Goal: Communication & Community: Ask a question

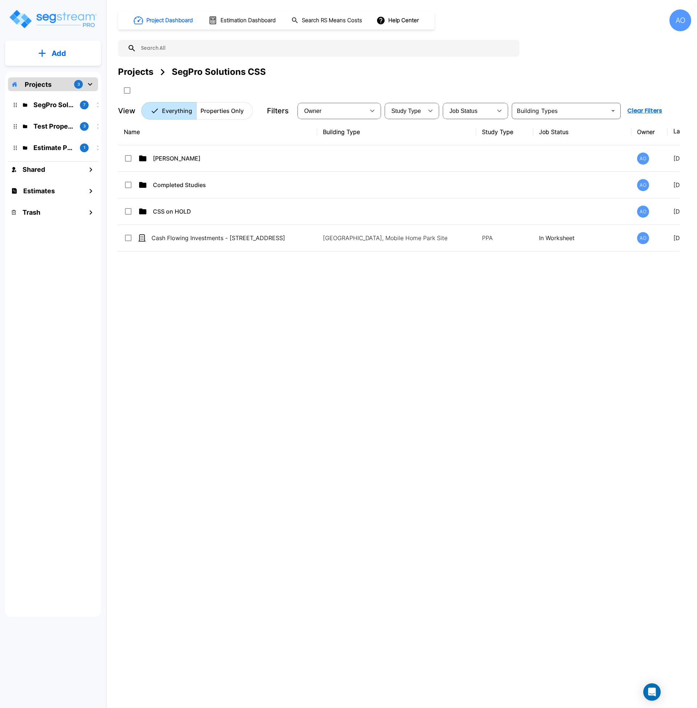
click at [680, 17] on div "AO" at bounding box center [680, 20] width 22 height 22
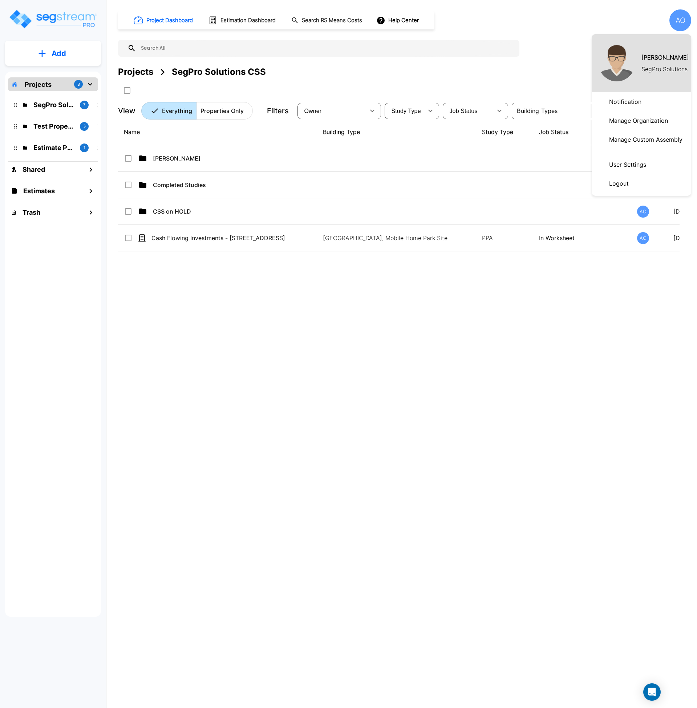
click at [640, 123] on p "Manage Organization" at bounding box center [638, 120] width 65 height 15
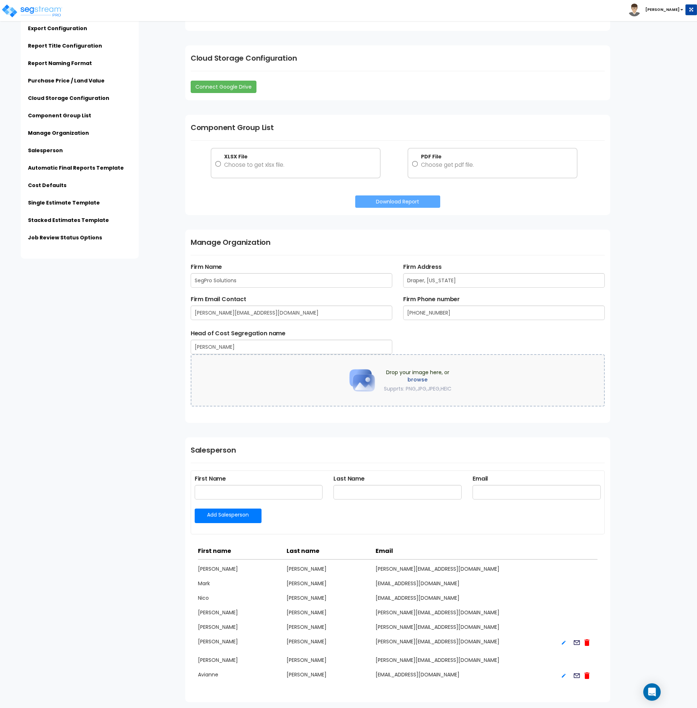
scroll to position [804, 0]
click at [416, 163] on input "PDF File Choose get pdf file." at bounding box center [415, 163] width 6 height 23
click at [400, 202] on button "Download Report" at bounding box center [397, 201] width 85 height 12
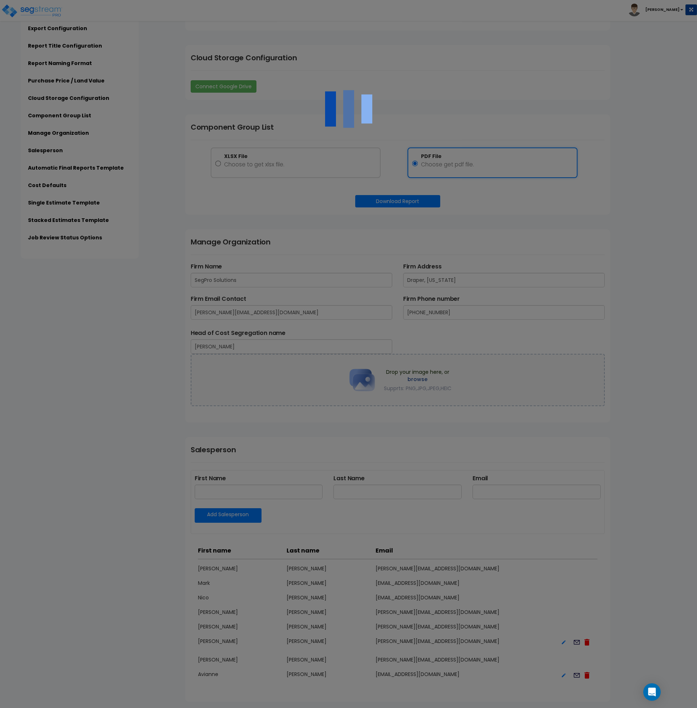
radio input "false"
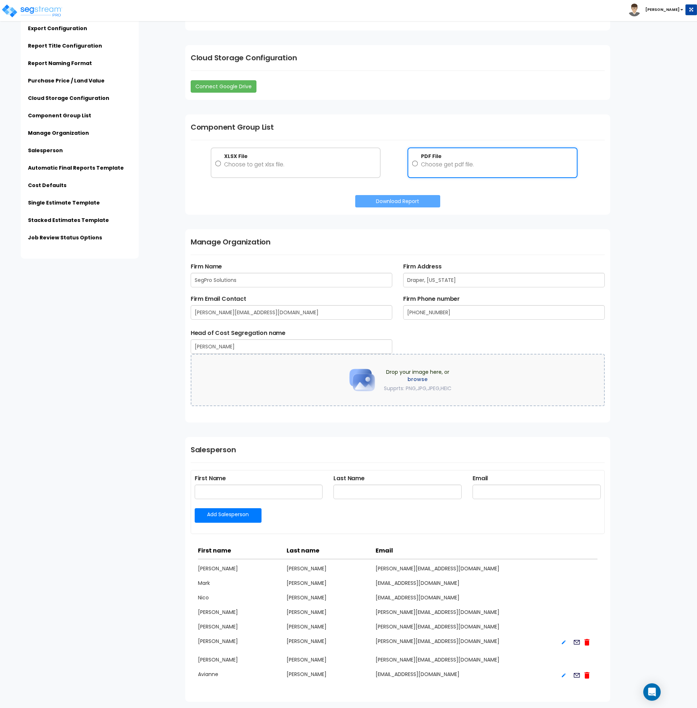
click at [159, 400] on div "Subscription Information Export Configuration Report Title Configuration Report…" at bounding box center [348, 328] width 697 height 2201
click at [216, 162] on input "XLSX File Choose to get xlsx file." at bounding box center [218, 163] width 6 height 23
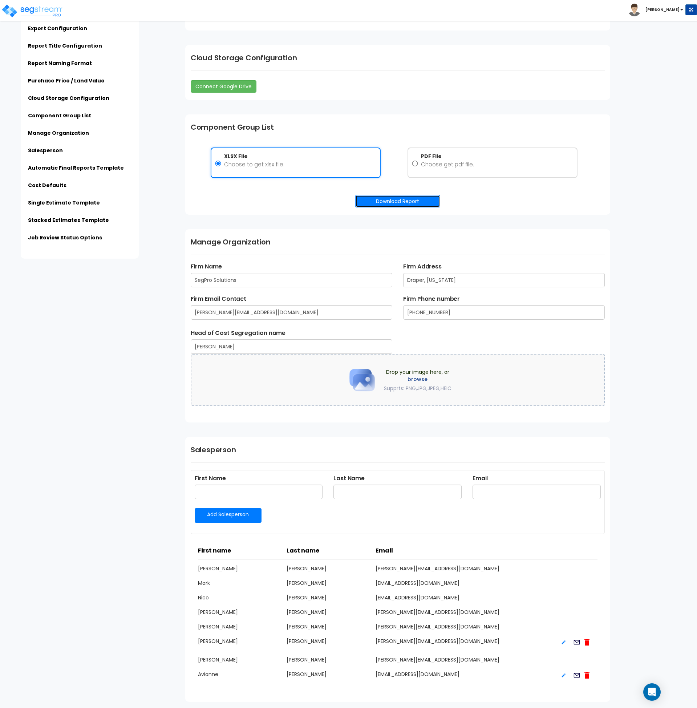
click at [379, 203] on button "Download Report" at bounding box center [397, 201] width 85 height 12
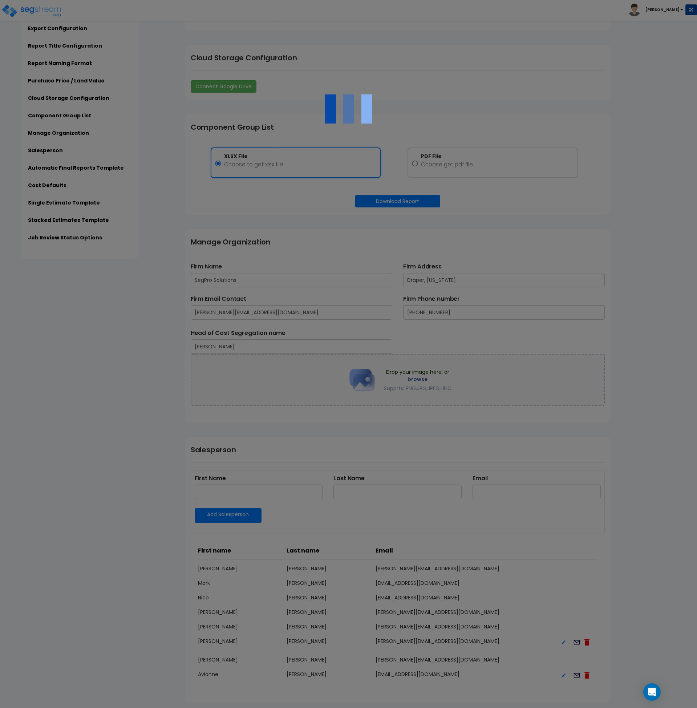
radio input "false"
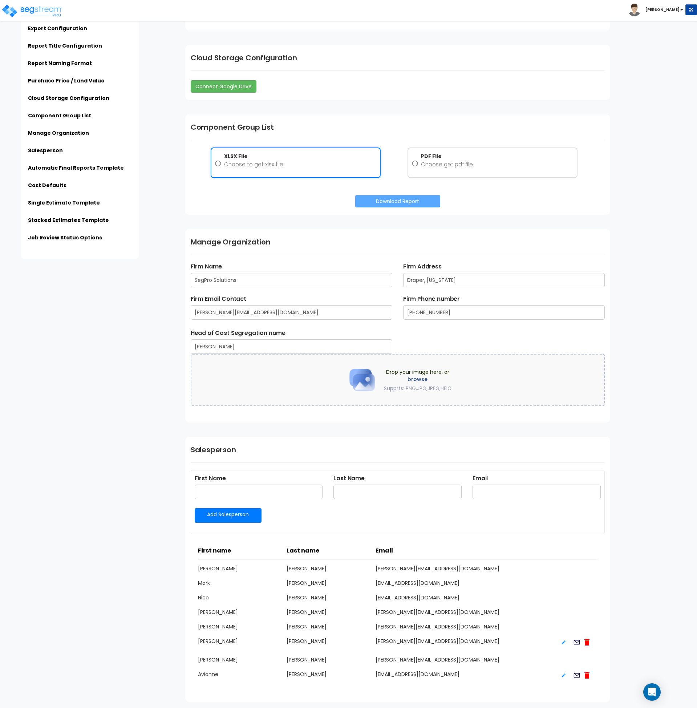
click at [614, 226] on div "Subscription Information Organization Name: SegPro Solutions Subscription Start…" at bounding box center [438, 328] width 517 height 2201
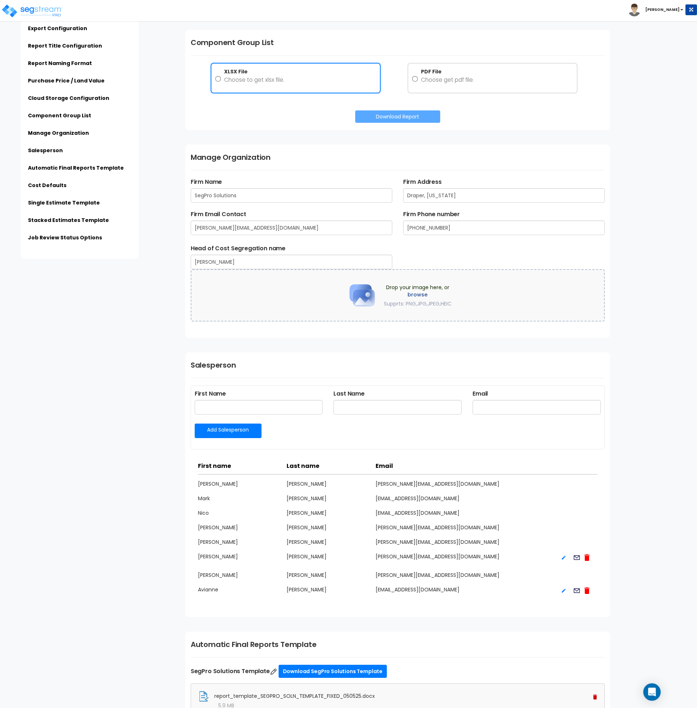
scroll to position [889, 0]
click at [219, 405] on input "text" at bounding box center [259, 406] width 128 height 15
type input "Jayson"
type input "Santiago"
type input "Jayson@SegProSolutions.com"
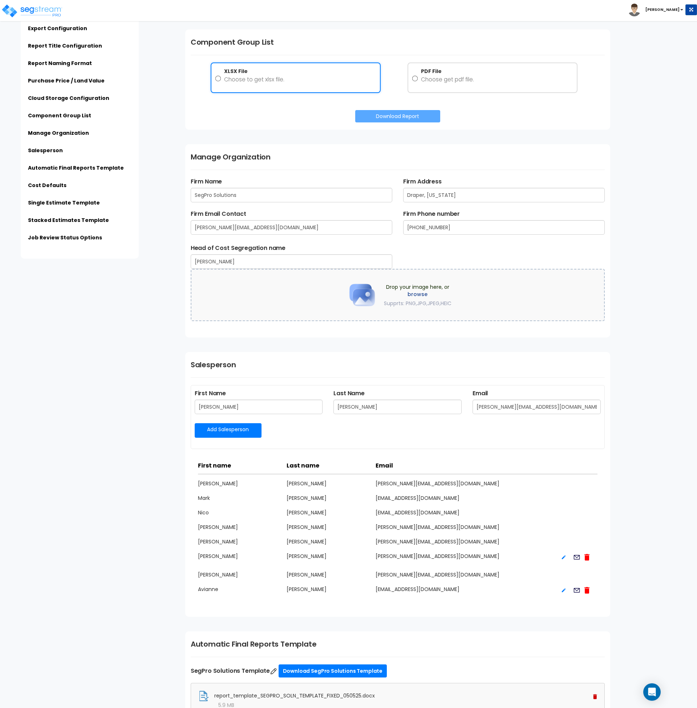
click at [227, 429] on link "Add Salesperson" at bounding box center [228, 430] width 67 height 15
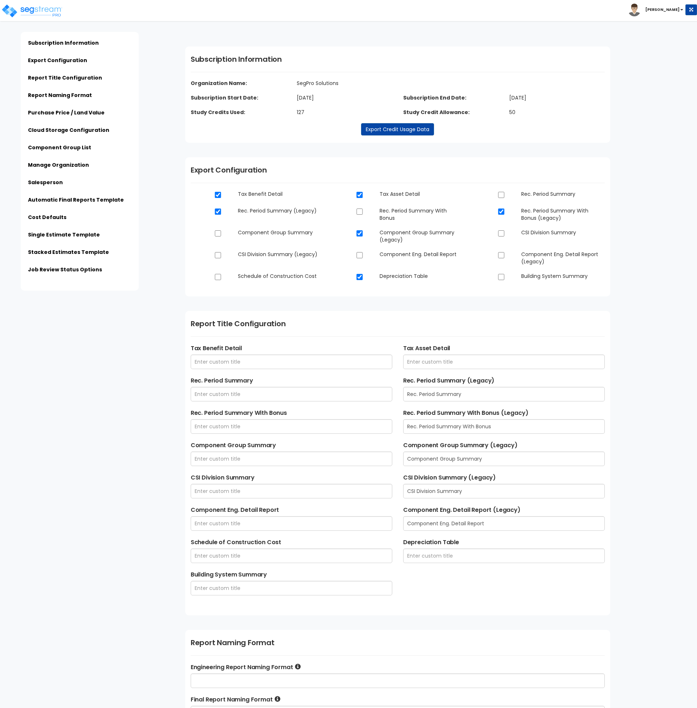
type input "SegPro Solutions LLC - Final Cost Segregation Study - $ENTITY_NAME - $STREET_AD…"
type input "SegPro Solutions LLC - Estimate of Benefits - $ESTIMATE_NAME - $STREET_ADDRESS …"
type input "SegPro Solutions"
type input "Draper, [US_STATE]"
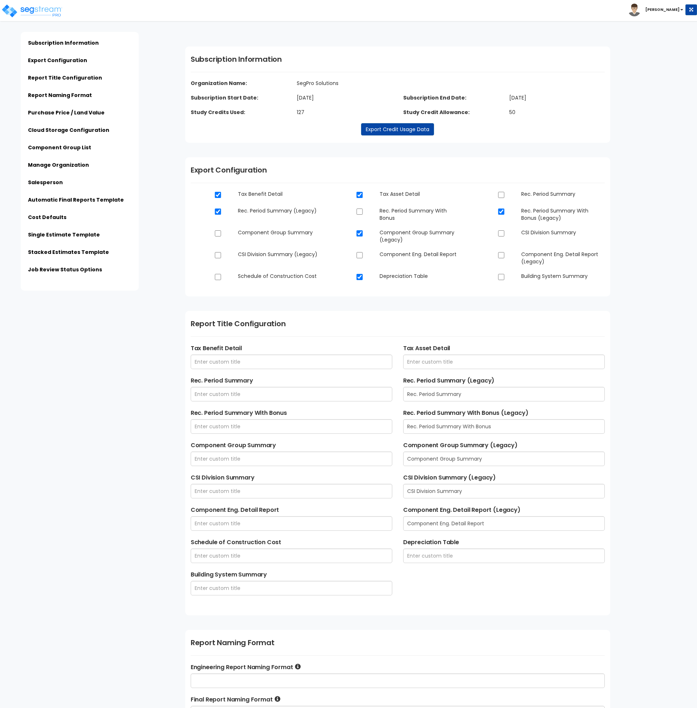
type input "[PERSON_NAME][EMAIL_ADDRESS][DOMAIN_NAME]"
type input "801-201-4868"
type input "Andrew Oliverson"
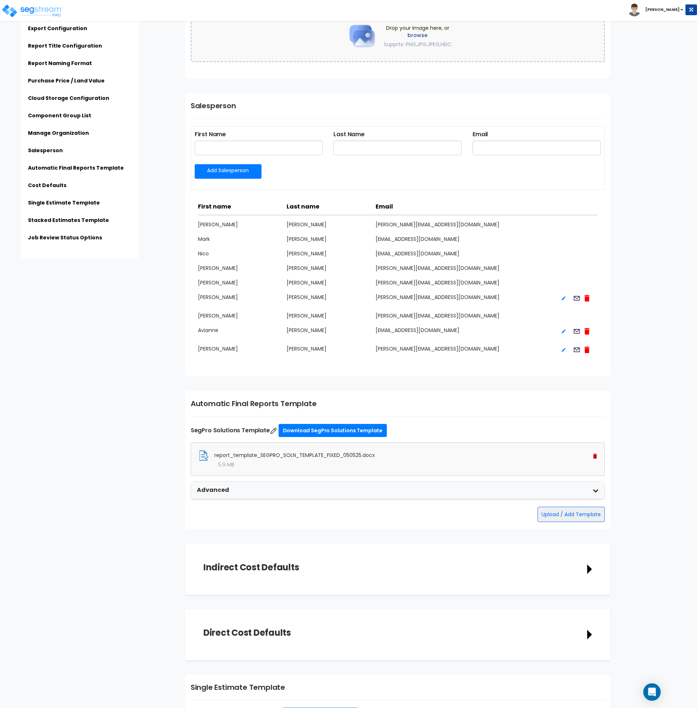
scroll to position [1149, 0]
click at [576, 350] on icon at bounding box center [577, 349] width 8 height 9
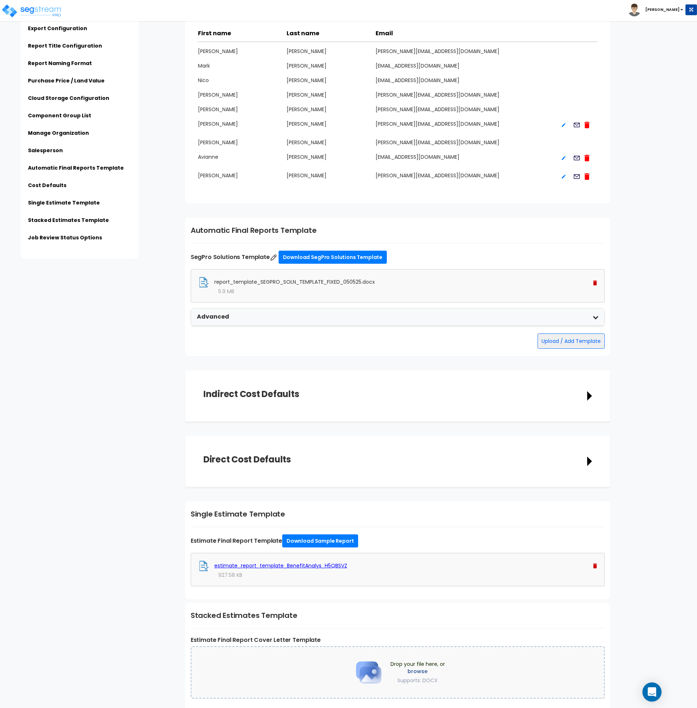
scroll to position [1321, 0]
click at [650, 693] on icon "Open Intercom Messenger" at bounding box center [651, 691] width 9 height 9
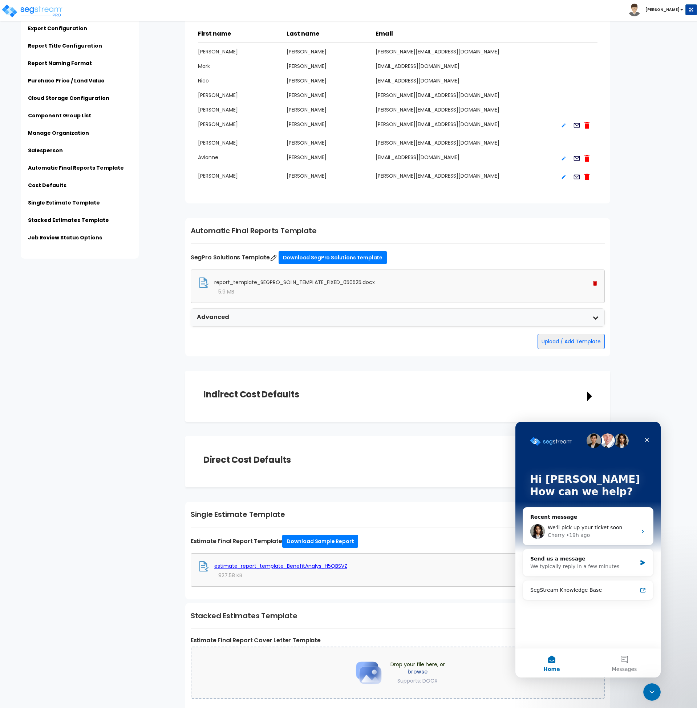
scroll to position [0, 0]
click at [585, 560] on div "Send us a message" at bounding box center [583, 559] width 106 height 8
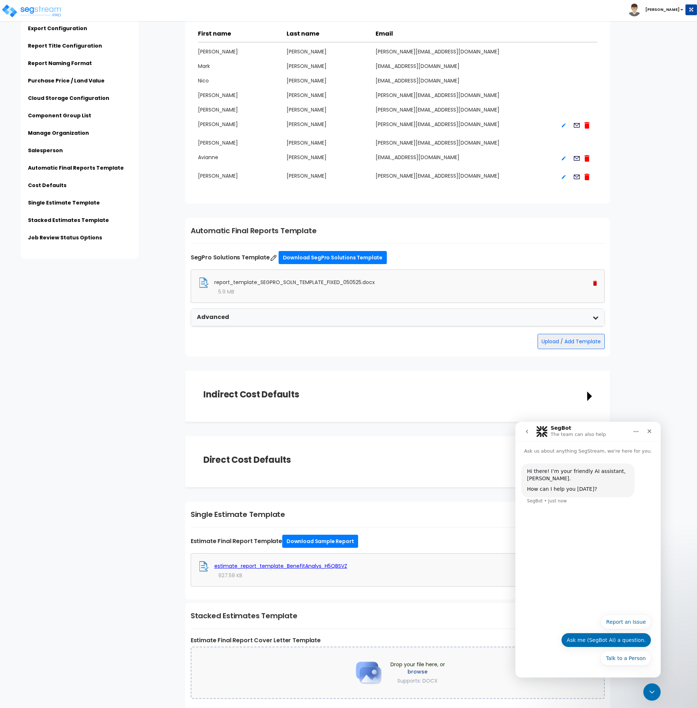
click at [624, 638] on button "Ask me (SegBot AI) a question." at bounding box center [606, 640] width 90 height 15
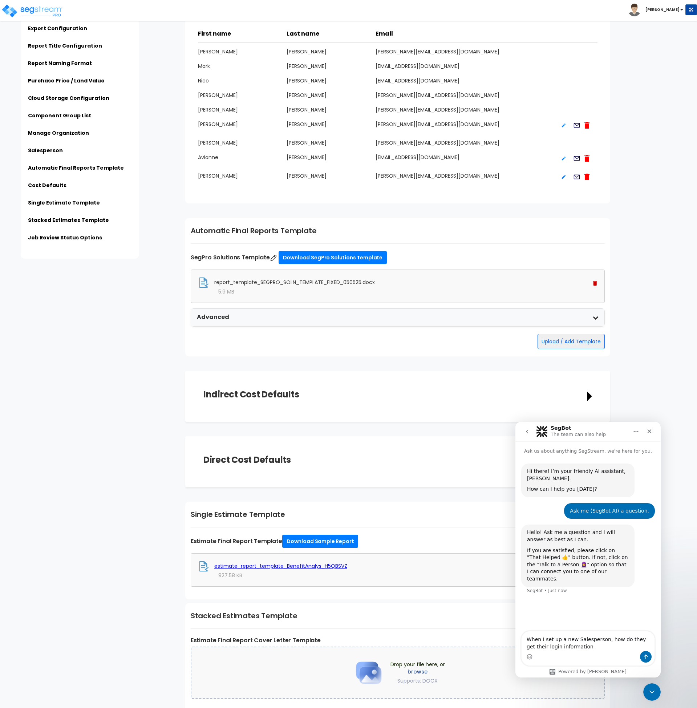
type textarea "When I set up a new Salesperson, how do they get their login information?"
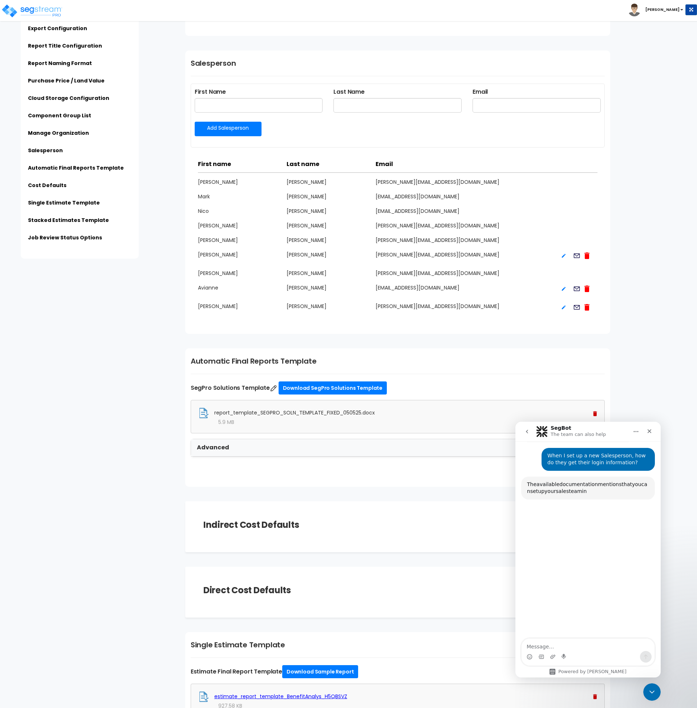
scroll to position [146, 0]
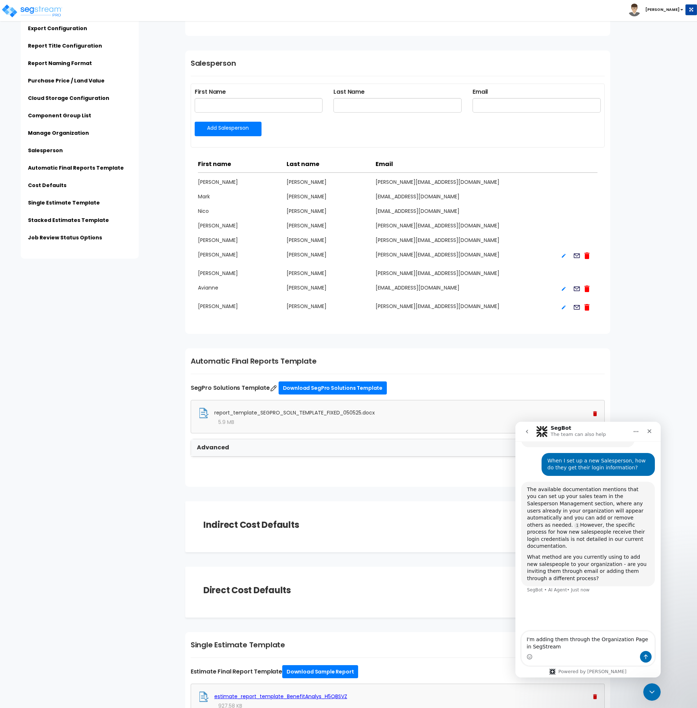
type textarea "I'm adding them through the Organization Page in SegStream."
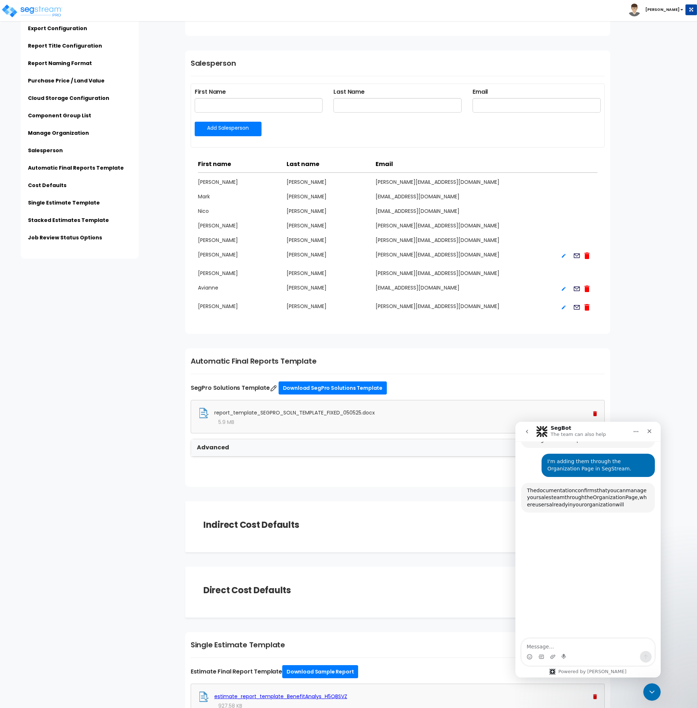
scroll to position [278, 0]
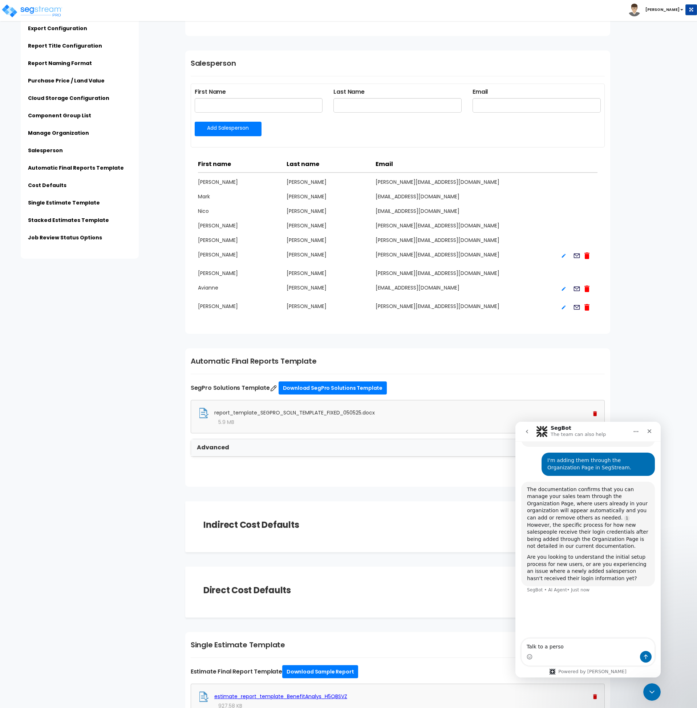
type textarea "Talk to a person"
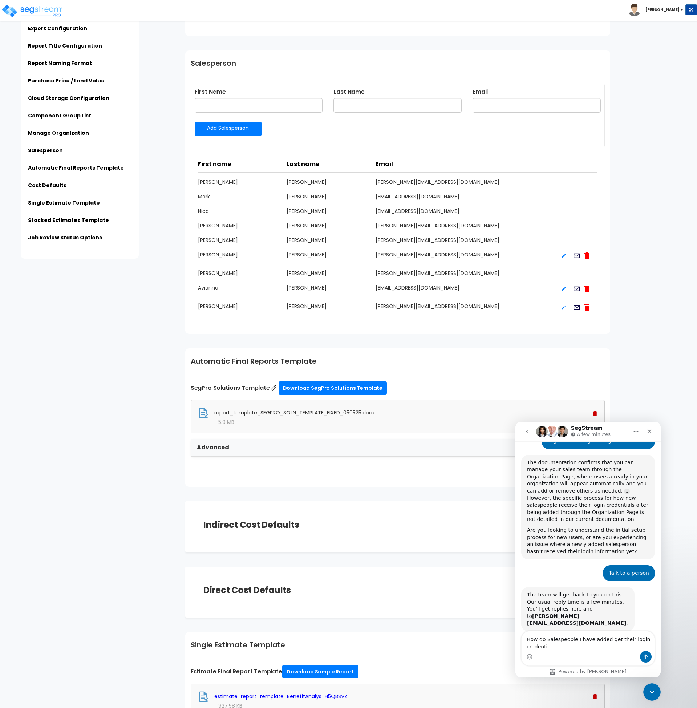
scroll to position [313, 0]
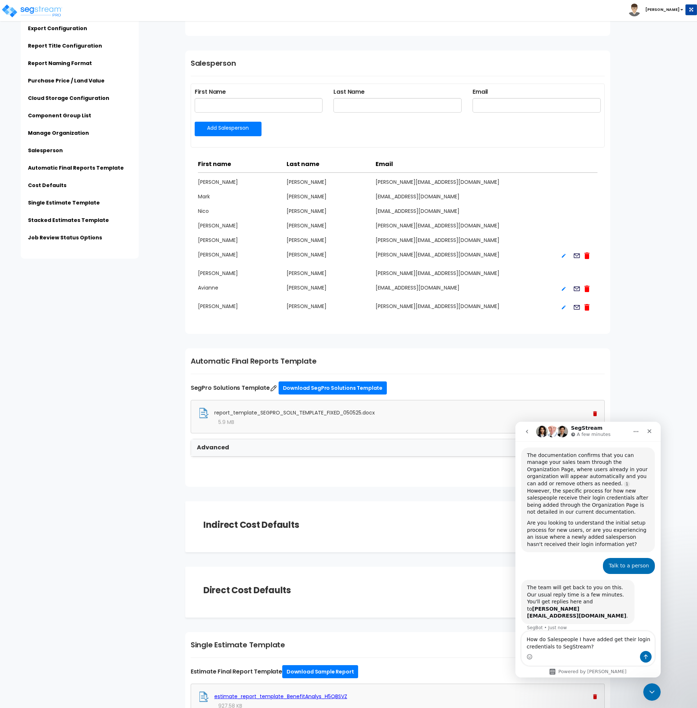
type textarea "How do Salespeople I have added get their login credentials to SegStream?"
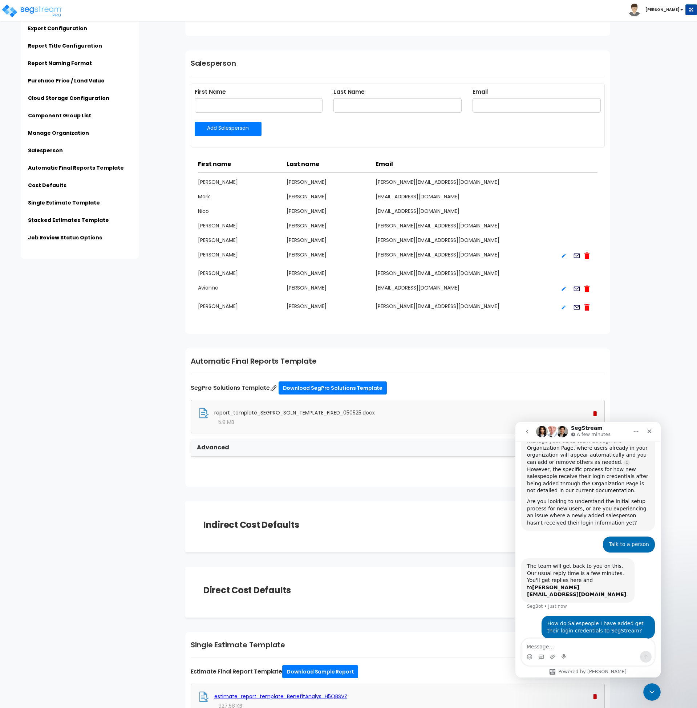
click at [526, 432] on icon "go back" at bounding box center [527, 432] width 6 height 6
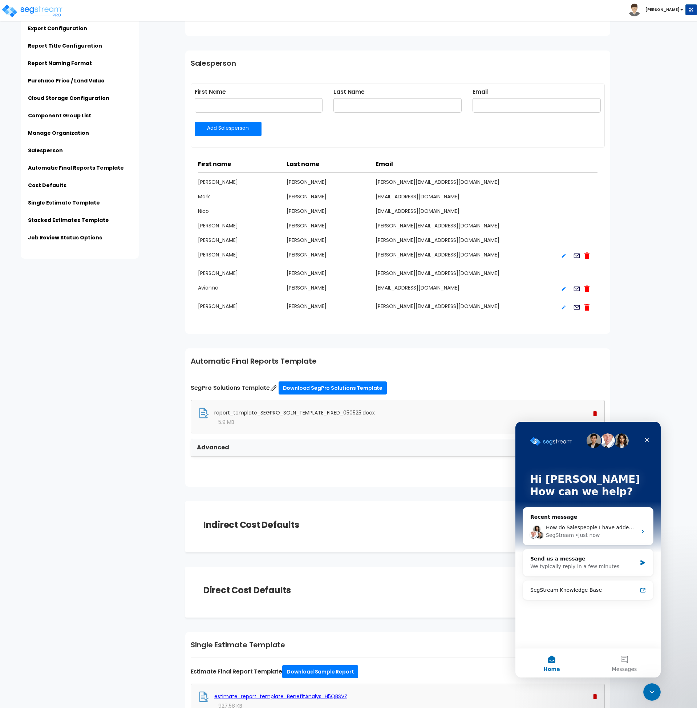
scroll to position [0, 0]
click at [627, 664] on button "Messages" at bounding box center [624, 662] width 73 height 29
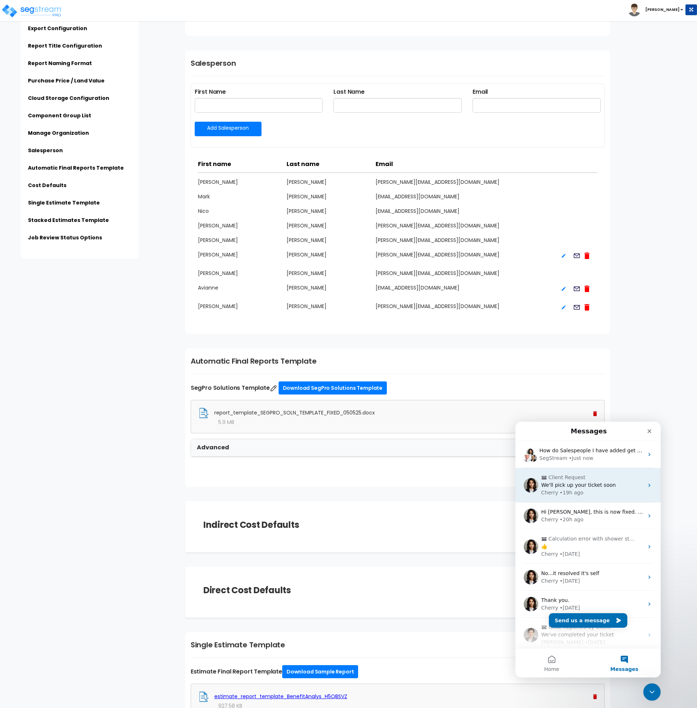
click at [589, 480] on span "Client Request" at bounding box center [588, 478] width 95 height 8
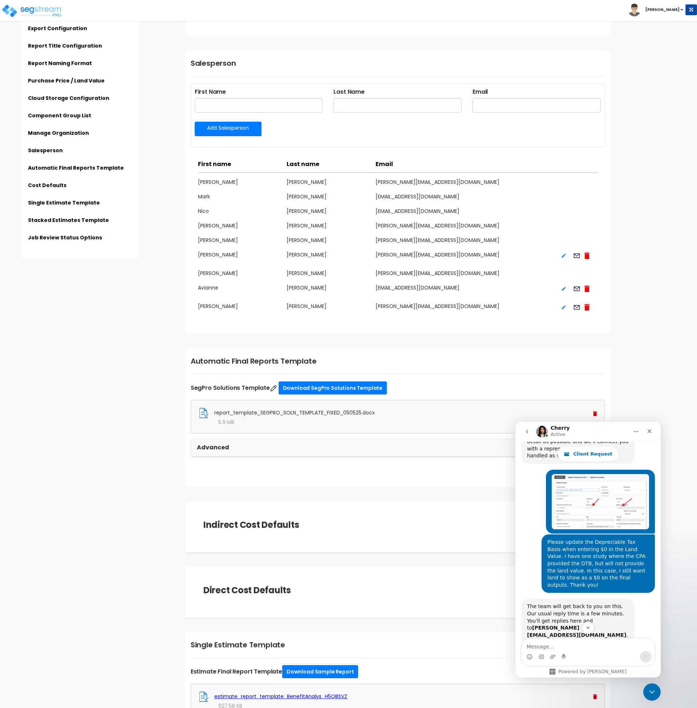
scroll to position [118, 0]
click at [581, 649] on textarea "Message…" at bounding box center [588, 644] width 133 height 12
type textarea "Do you have an ETA on this correction?"
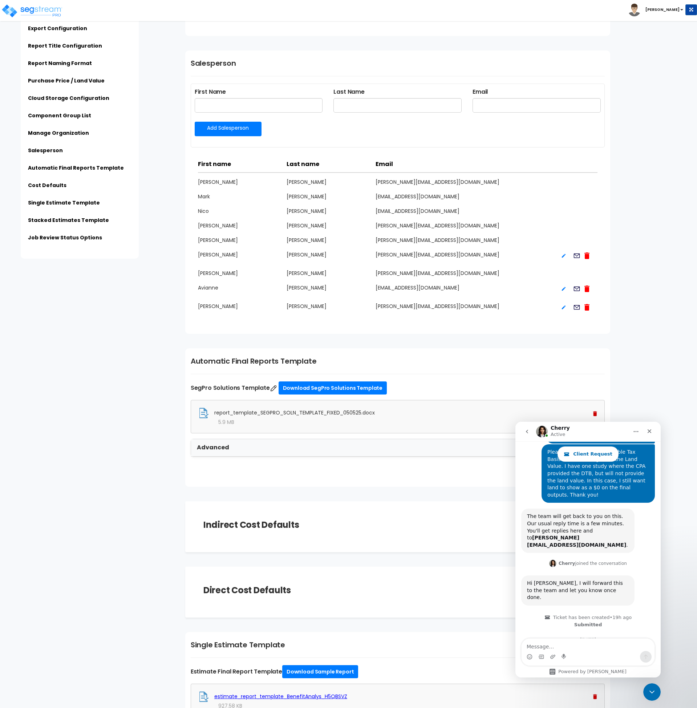
scroll to position [228, 0]
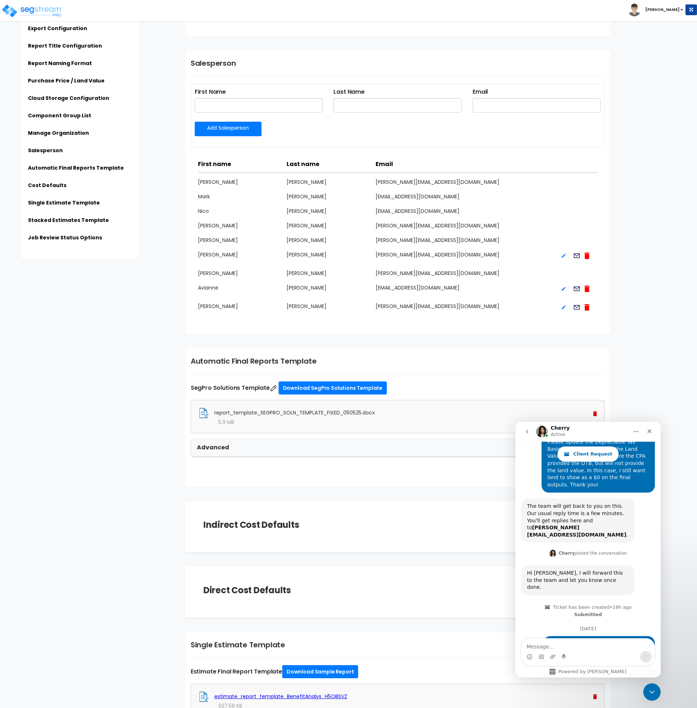
click at [528, 432] on icon "go back" at bounding box center [527, 432] width 6 height 6
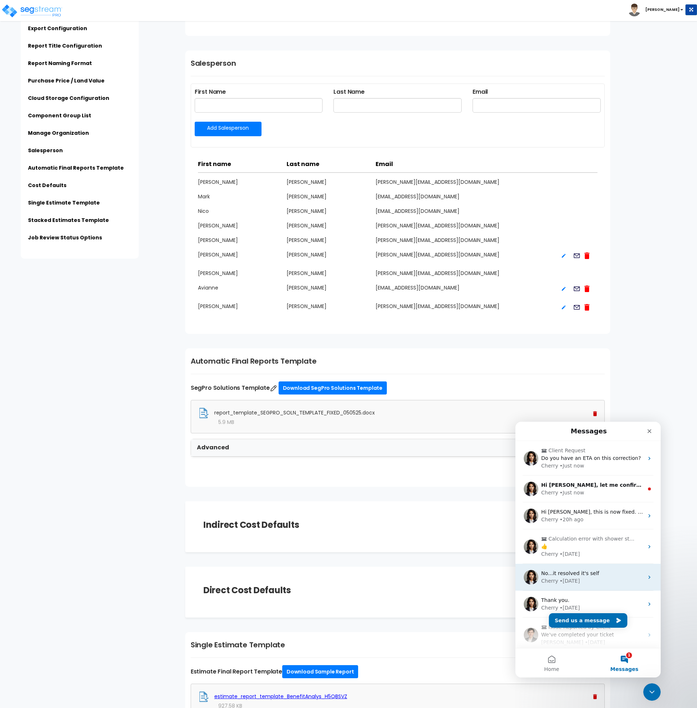
scroll to position [0, 0]
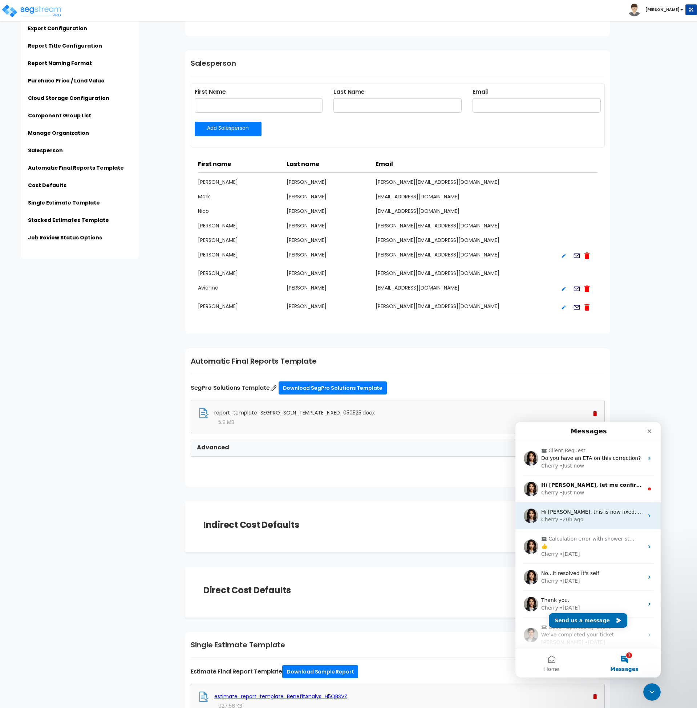
click at [592, 518] on div "Cherry • 20h ago" at bounding box center [592, 520] width 102 height 8
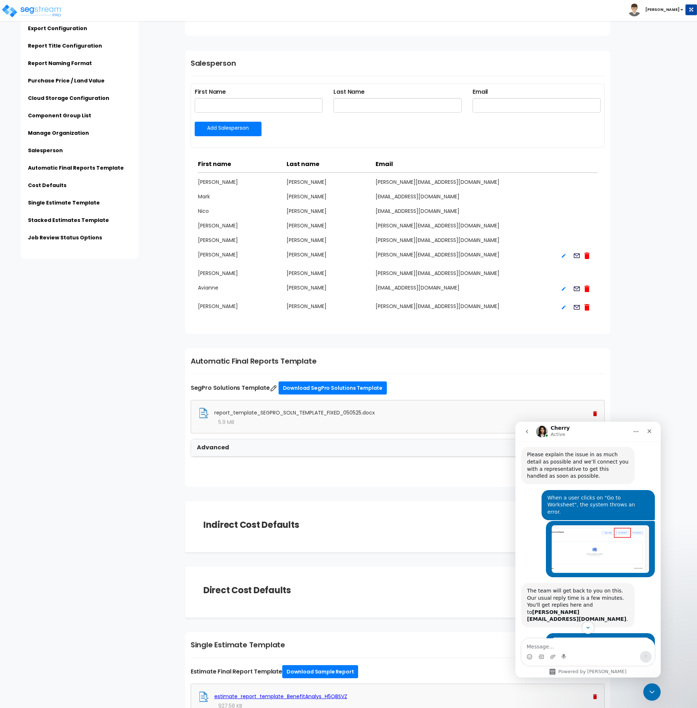
scroll to position [1190, 0]
click at [528, 431] on icon "go back" at bounding box center [527, 432] width 6 height 6
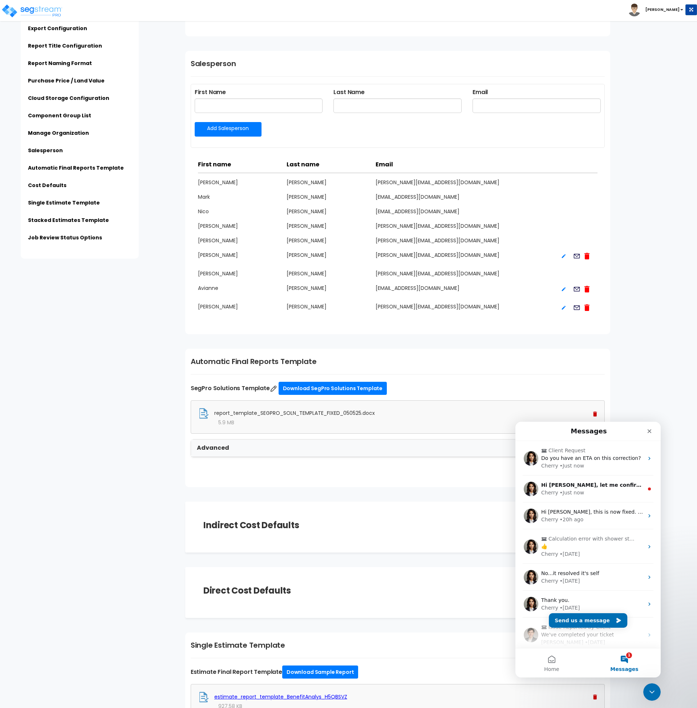
scroll to position [1190, 0]
click at [596, 540] on span "Calculation error with shower stall rough-in quantity" at bounding box center [591, 539] width 87 height 8
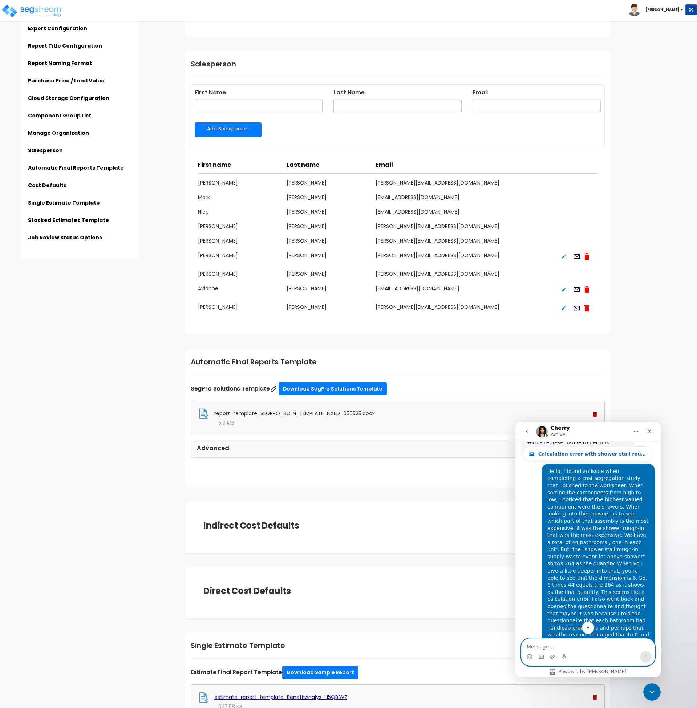
scroll to position [135, 0]
click at [529, 429] on icon "go back" at bounding box center [527, 432] width 6 height 6
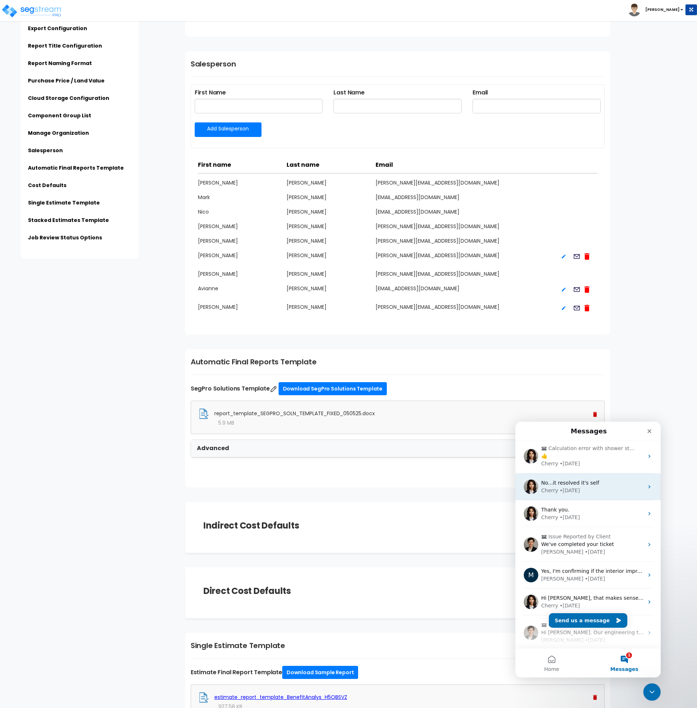
scroll to position [91, 0]
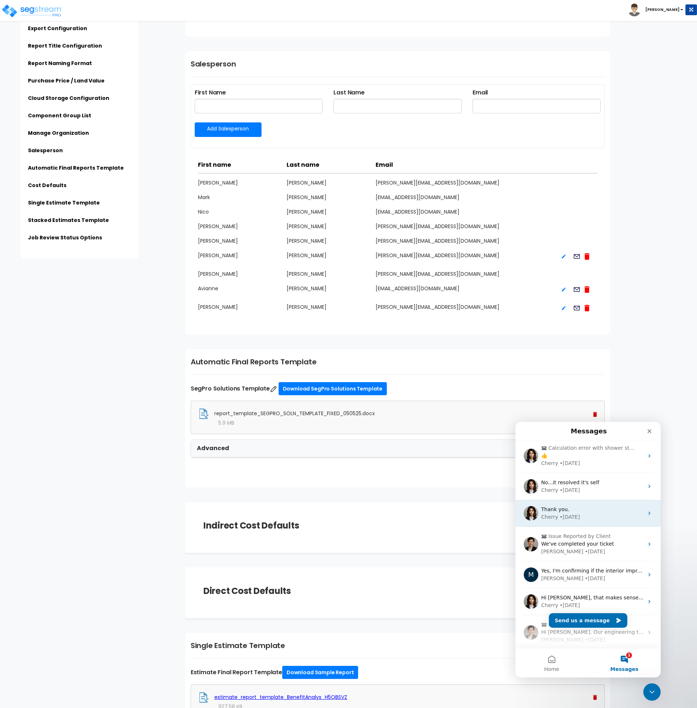
click at [584, 509] on div "Thank you." at bounding box center [592, 510] width 102 height 8
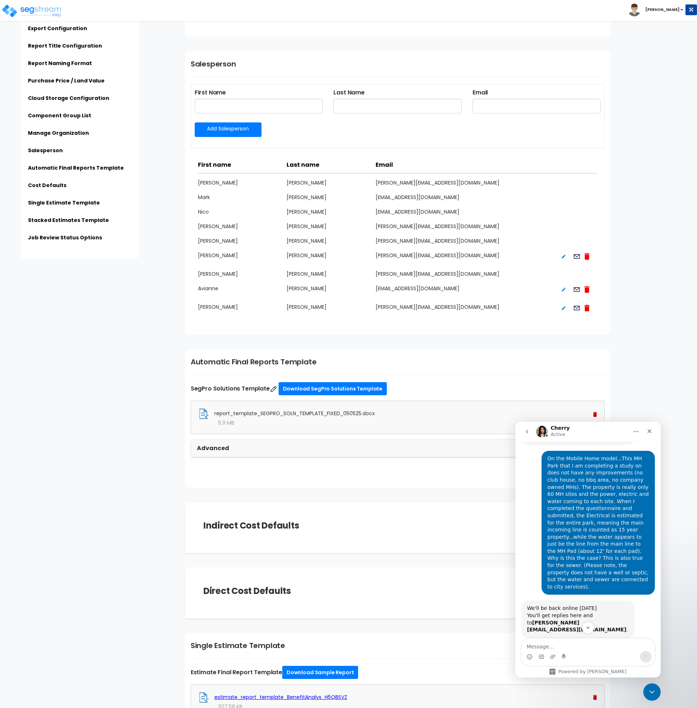
scroll to position [119, 0]
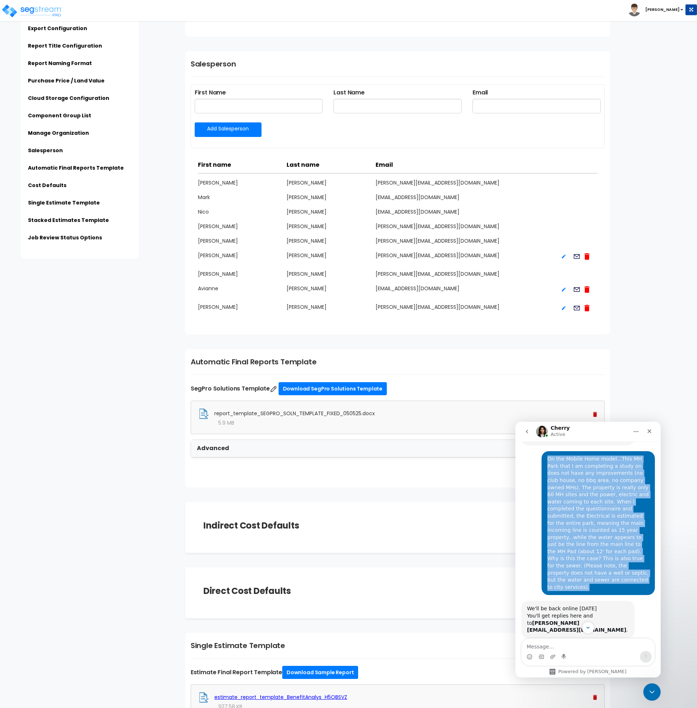
drag, startPoint x: 641, startPoint y: 558, endPoint x: 544, endPoint y: 449, distance: 145.9
click at [547, 455] on div "On the Mobile Home model...This MH Park that I am completing a study on does no…" at bounding box center [598, 522] width 102 height 135
copy div "On the Mobile Home model...This MH Park that I am completing a study on does no…"
click at [551, 645] on textarea "Message…" at bounding box center [588, 644] width 133 height 12
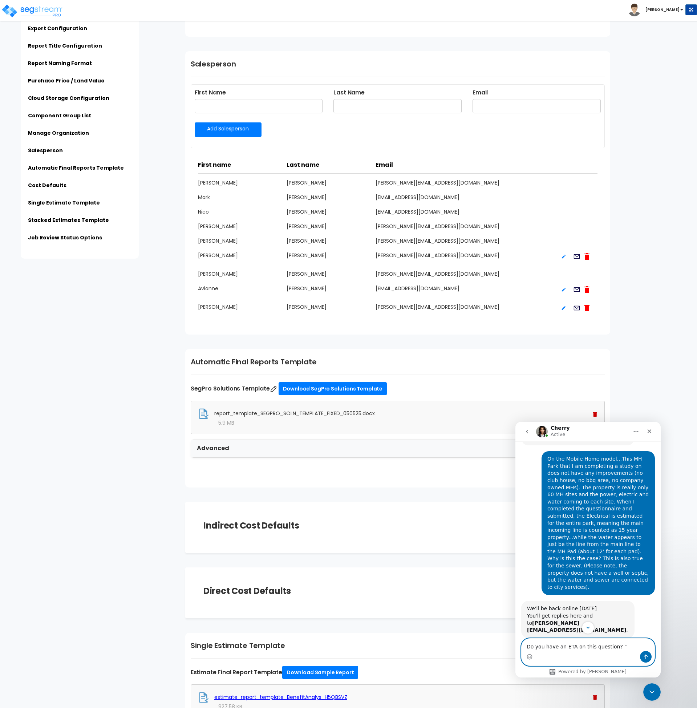
paste textarea "On the Mobile Home model...This MH Park that I am completing a study on does no…"
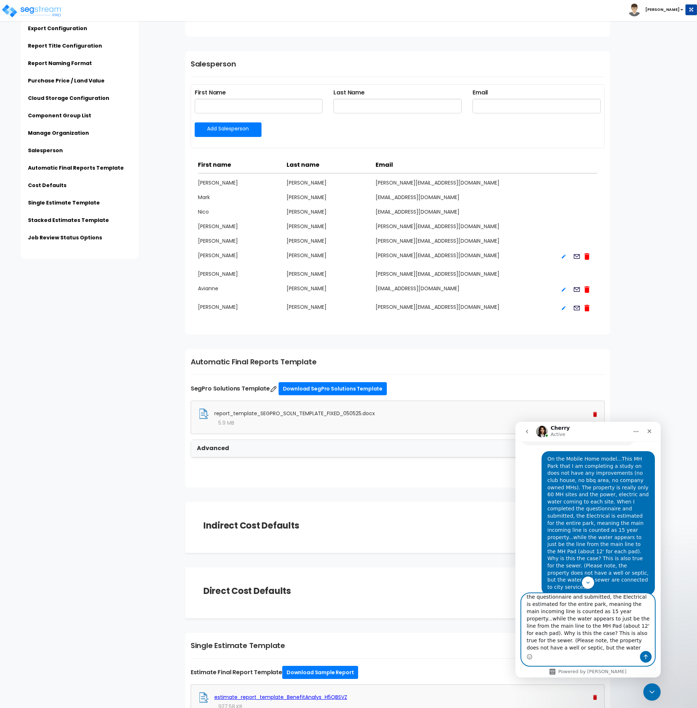
type textarea "Do you have an ETA on this question? "On the Mobile Home model...This MH Park t…"
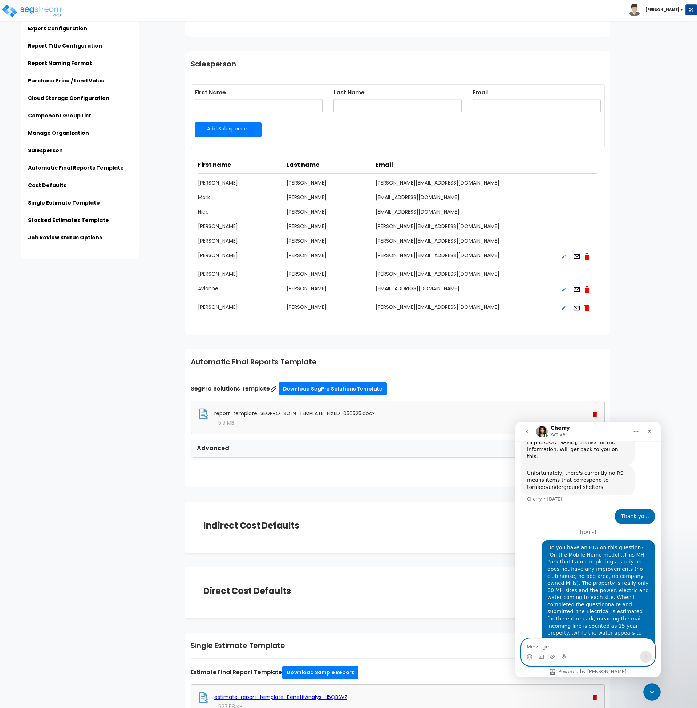
scroll to position [511, 0]
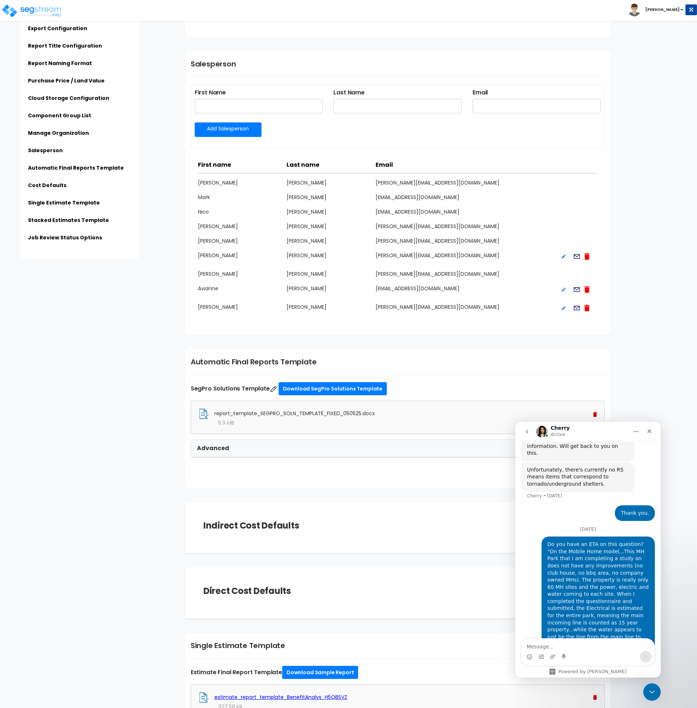
click at [528, 431] on icon "go back" at bounding box center [527, 432] width 6 height 6
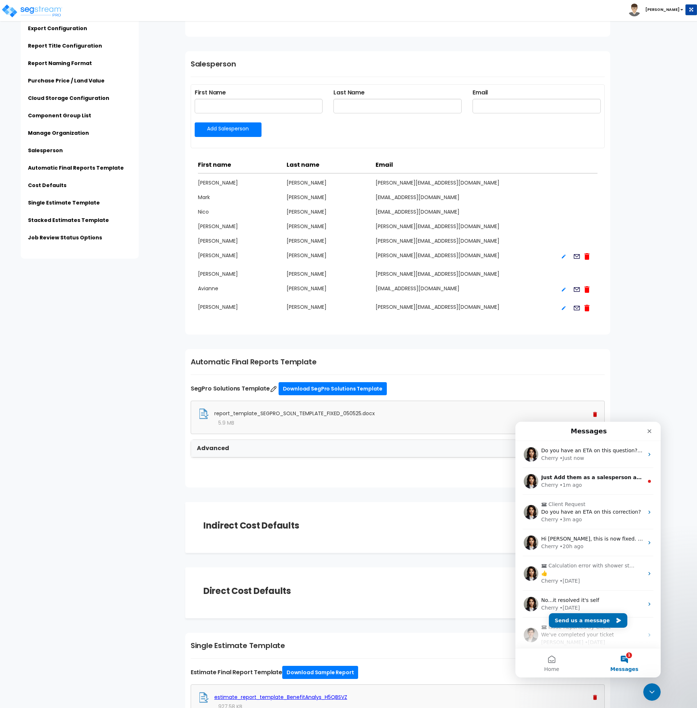
scroll to position [0, 0]
click at [587, 480] on span "Just Add them as a salesperson and put their correct and active email address. …" at bounding box center [700, 477] width 319 height 6
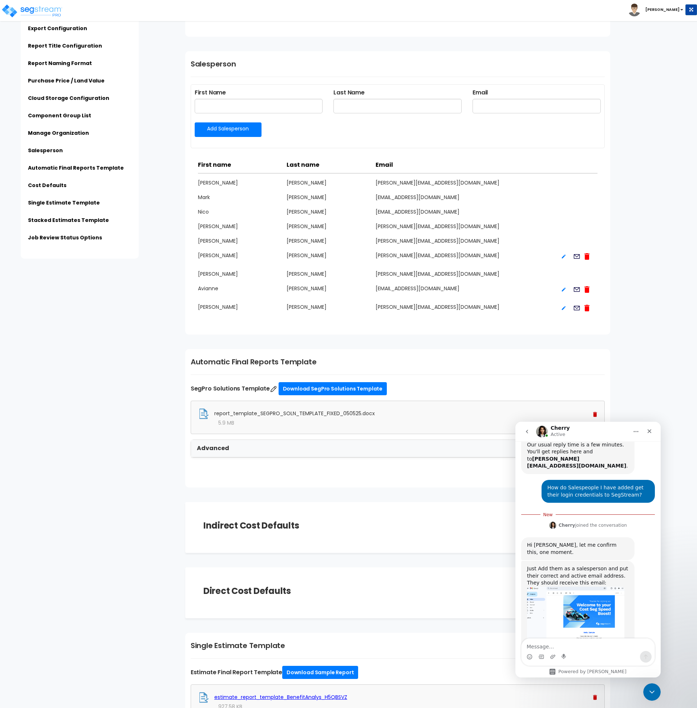
scroll to position [463, 0]
click at [591, 588] on img "Cherry says…" at bounding box center [575, 619] width 97 height 68
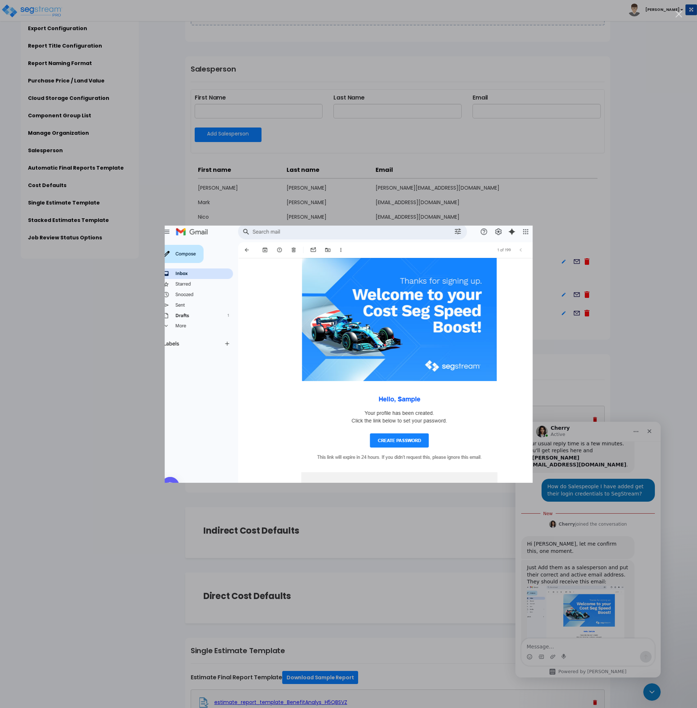
scroll to position [1185, 0]
click at [560, 370] on div "Intercom messenger" at bounding box center [348, 354] width 697 height 708
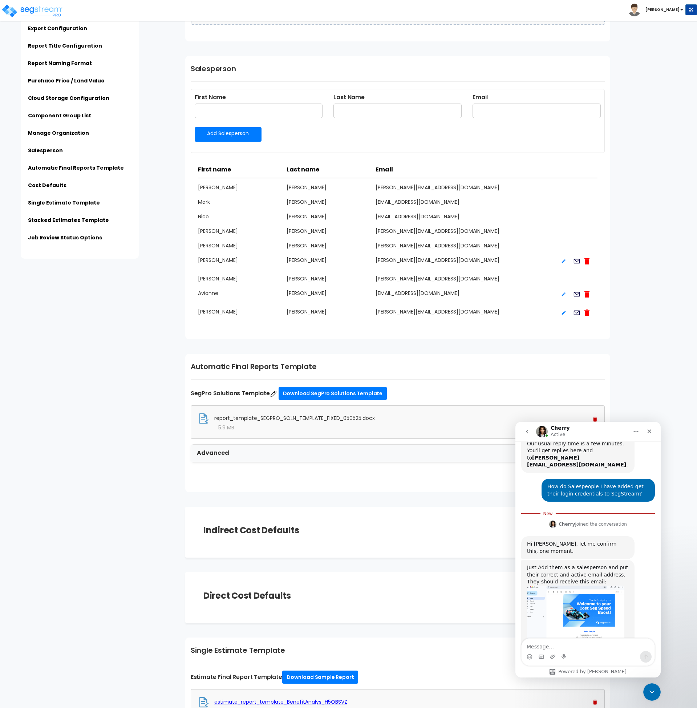
scroll to position [1186, 0]
click at [526, 431] on icon "go back" at bounding box center [527, 432] width 6 height 6
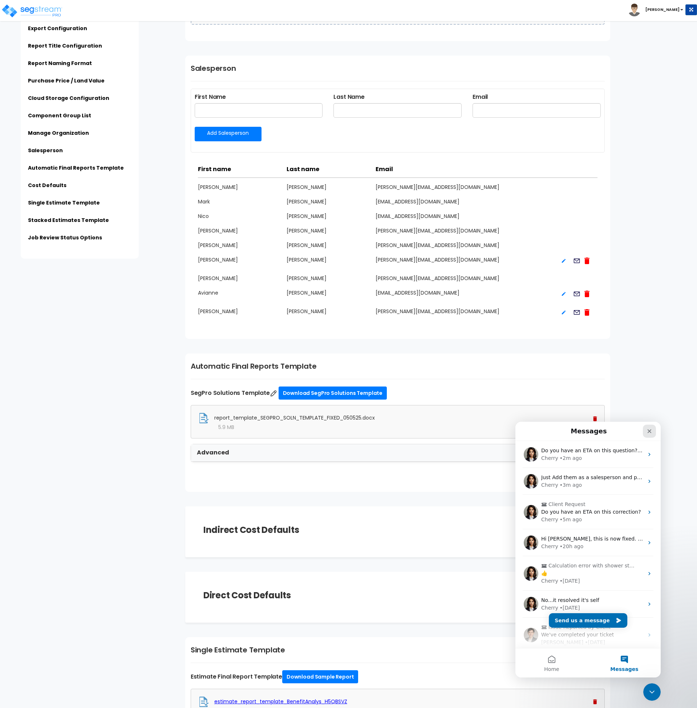
click at [648, 428] on icon "Close" at bounding box center [649, 431] width 6 height 6
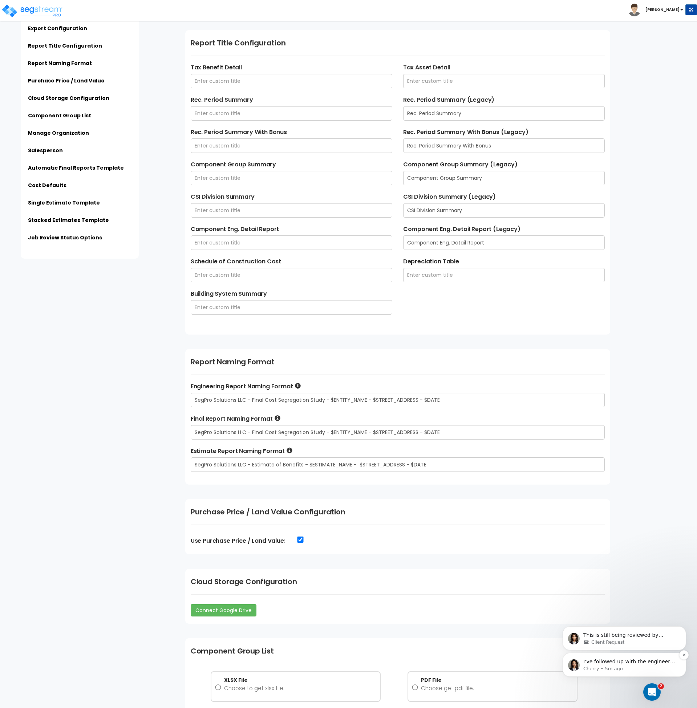
click at [634, 665] on p "I’ve followed up with the engineer again, Andrew. I’ll forward their reply to y…" at bounding box center [630, 661] width 94 height 7
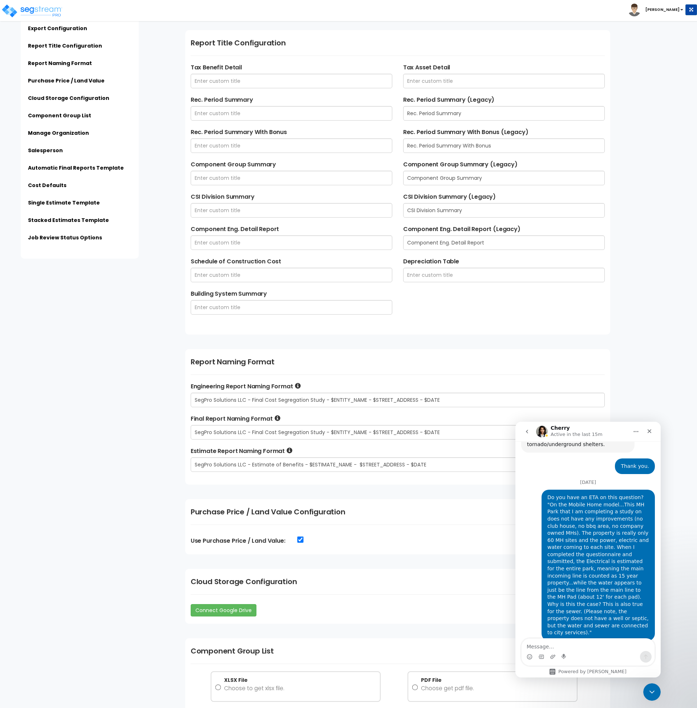
scroll to position [559, 0]
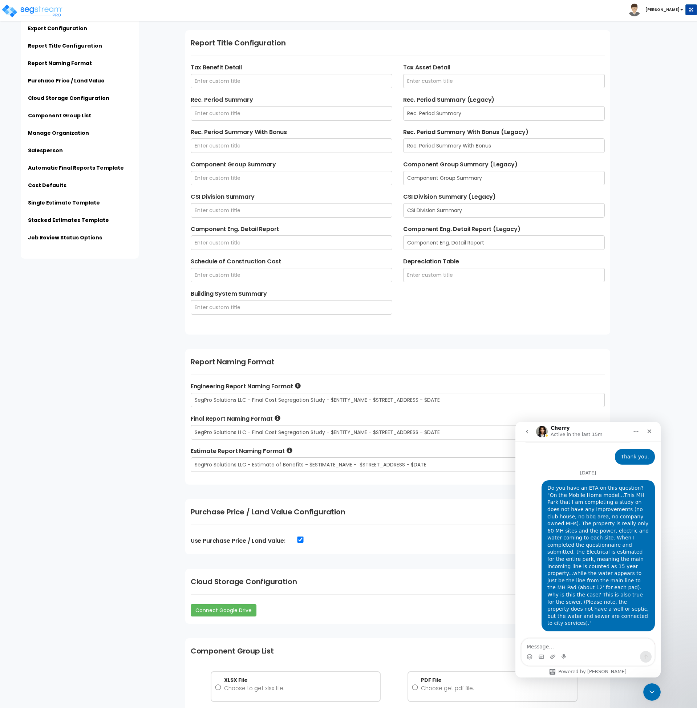
click at [528, 429] on icon "go back" at bounding box center [527, 432] width 6 height 6
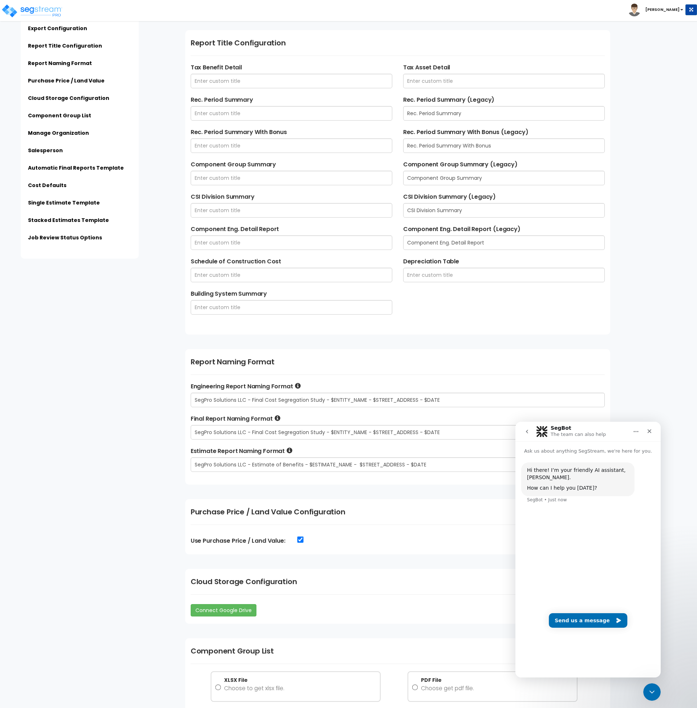
scroll to position [0, 0]
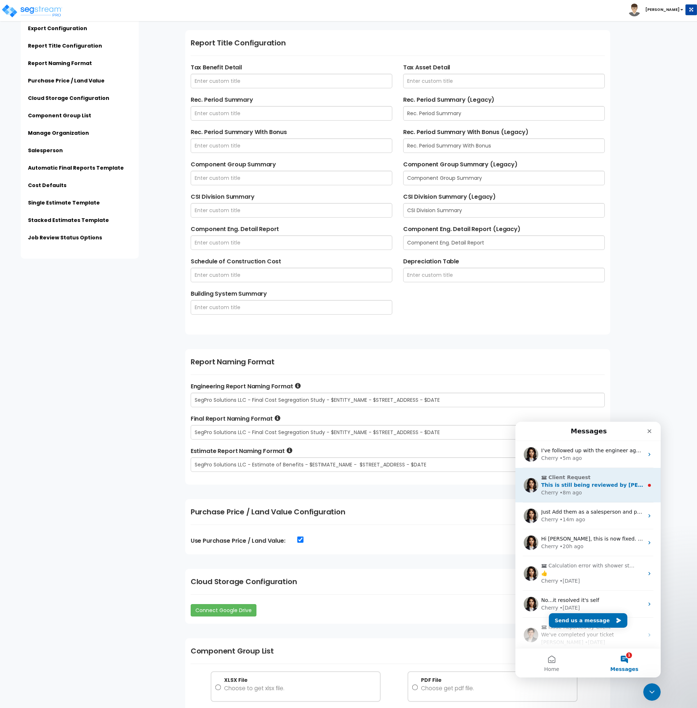
click at [585, 486] on span "This is still being reviewed by Richard, I will follow up again with him." at bounding box center [654, 485] width 226 height 6
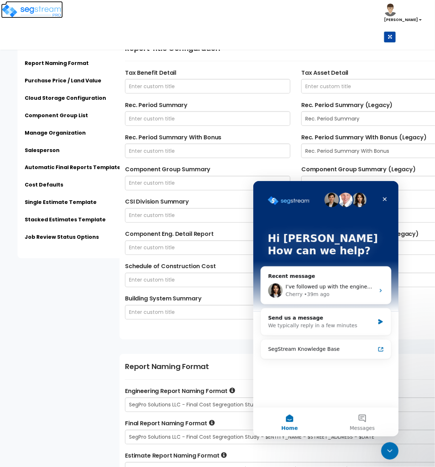
click at [46, 14] on img at bounding box center [32, 11] width 62 height 15
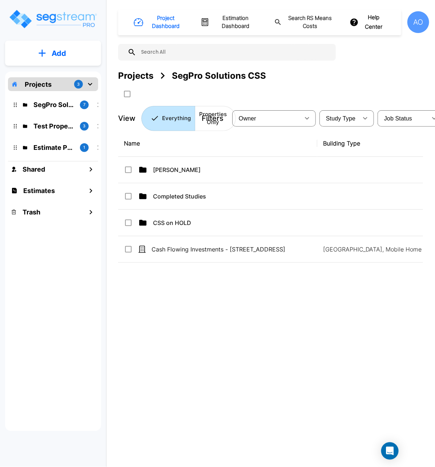
click at [329, 373] on div "Name Building Type Study Type Job Status Owner Last Modified Action [PERSON_NAM…" at bounding box center [270, 275] width 305 height 290
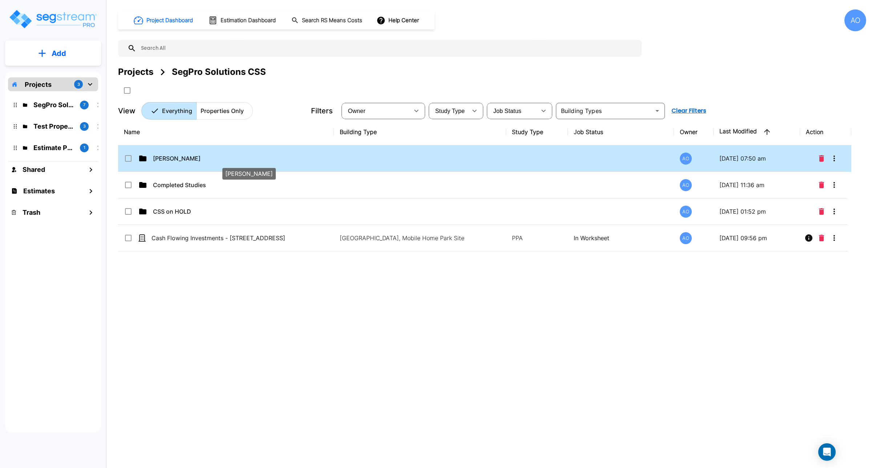
click at [168, 157] on p "[PERSON_NAME]" at bounding box center [234, 158] width 163 height 9
checkbox input "true"
click at [168, 157] on p "Anjalie" at bounding box center [234, 158] width 163 height 9
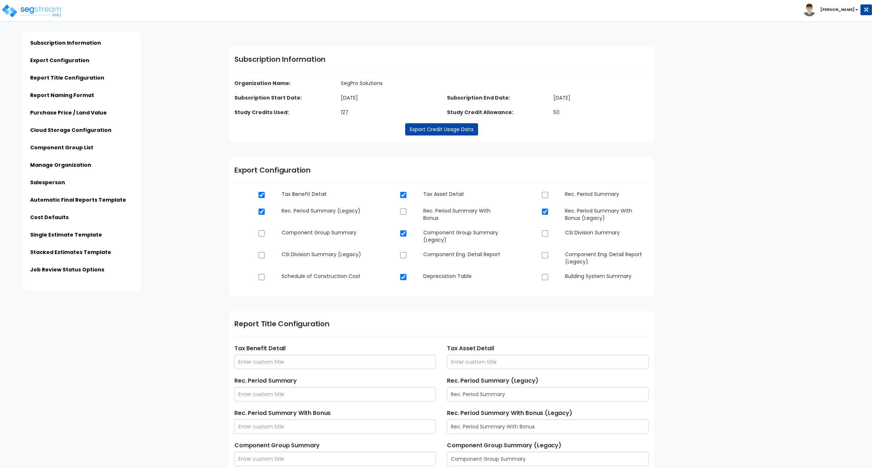
scroll to position [280, 0]
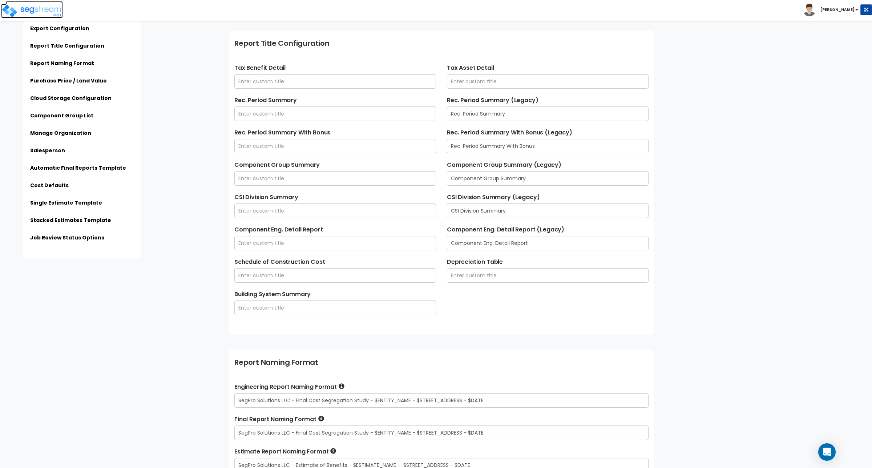
click at [57, 9] on img at bounding box center [32, 11] width 62 height 15
